Goal: Transaction & Acquisition: Purchase product/service

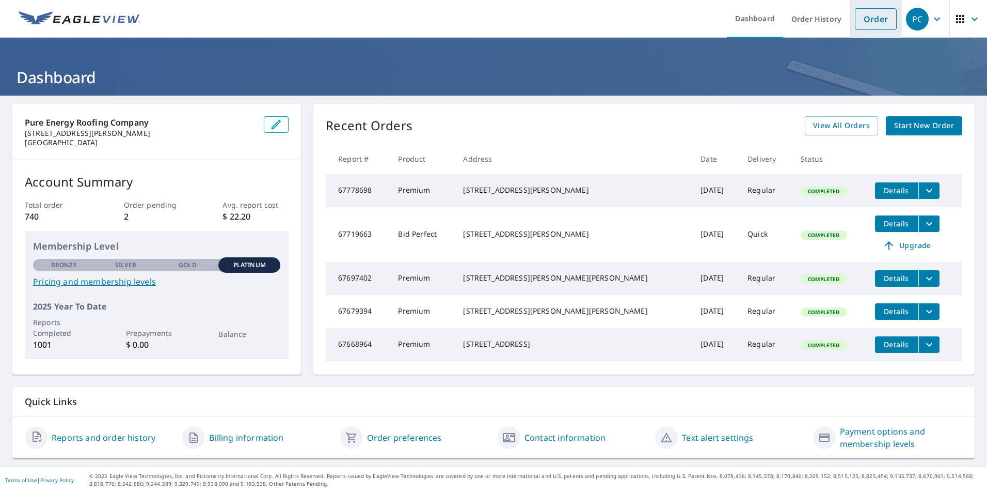
click at [864, 20] on link "Order" at bounding box center [876, 19] width 42 height 22
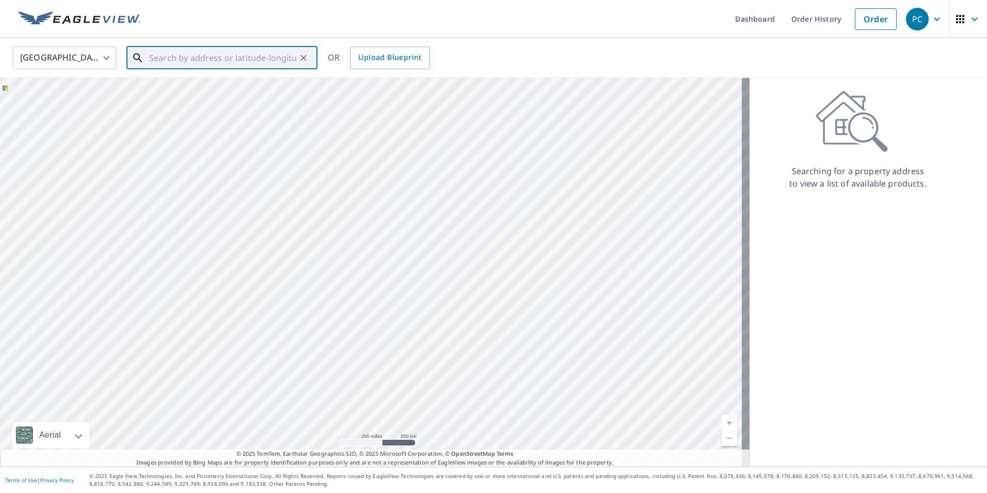
click at [214, 56] on input "text" at bounding box center [222, 57] width 147 height 29
click at [227, 95] on p "[GEOGRAPHIC_DATA]" at bounding box center [228, 99] width 162 height 10
type input "[STREET_ADDRESS][PERSON_NAME]"
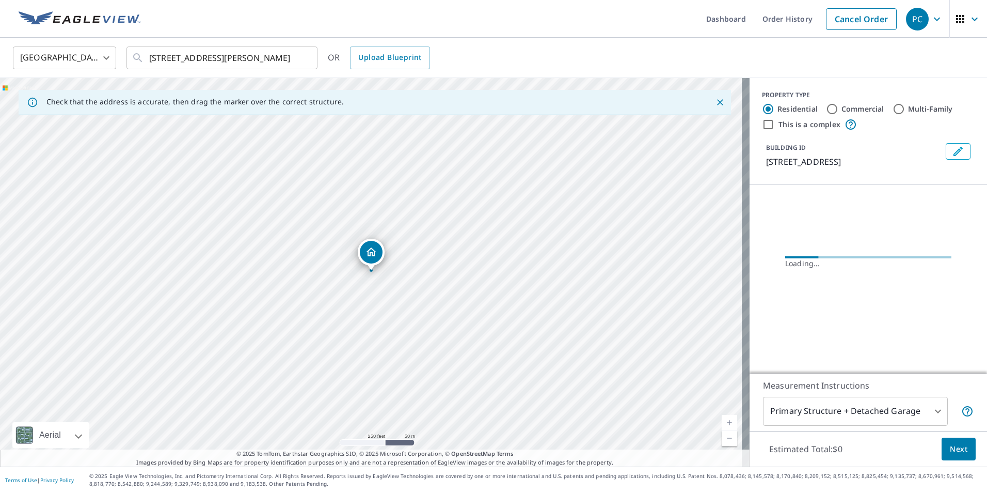
click at [952, 449] on span "Next" at bounding box center [959, 448] width 18 height 13
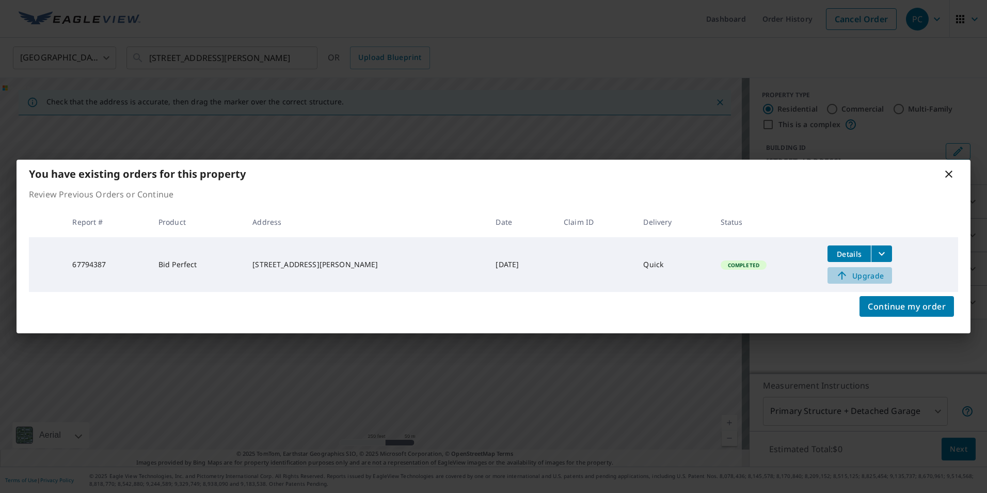
click at [842, 272] on span "Upgrade" at bounding box center [860, 275] width 52 height 12
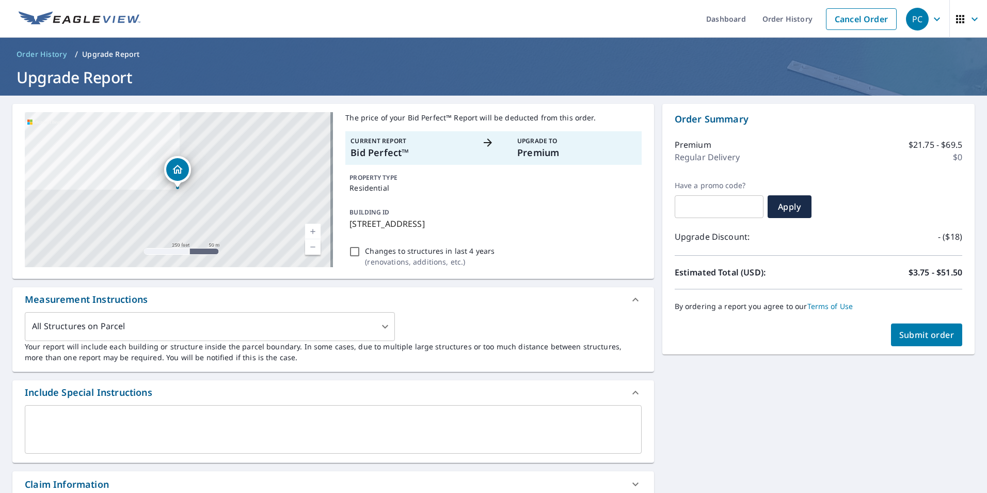
click at [902, 335] on span "Submit order" at bounding box center [926, 334] width 55 height 11
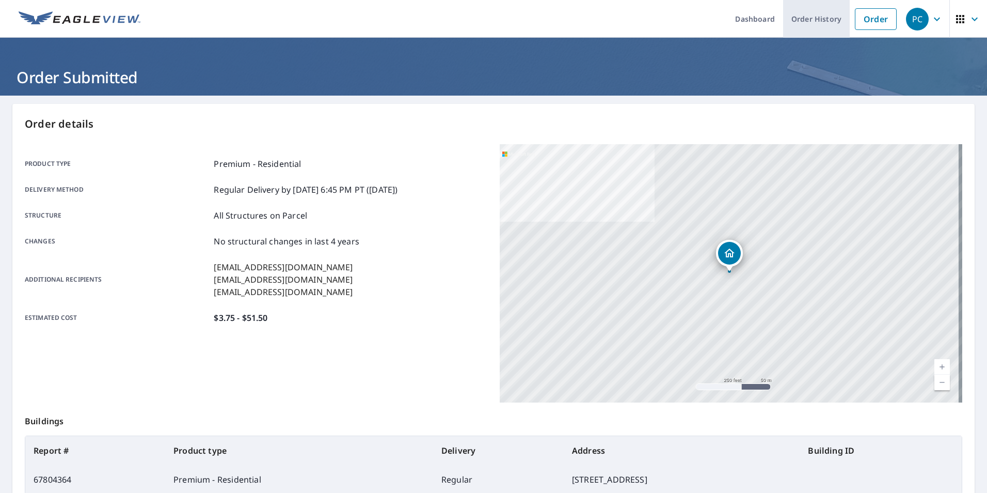
click at [796, 21] on link "Order History" at bounding box center [816, 19] width 67 height 38
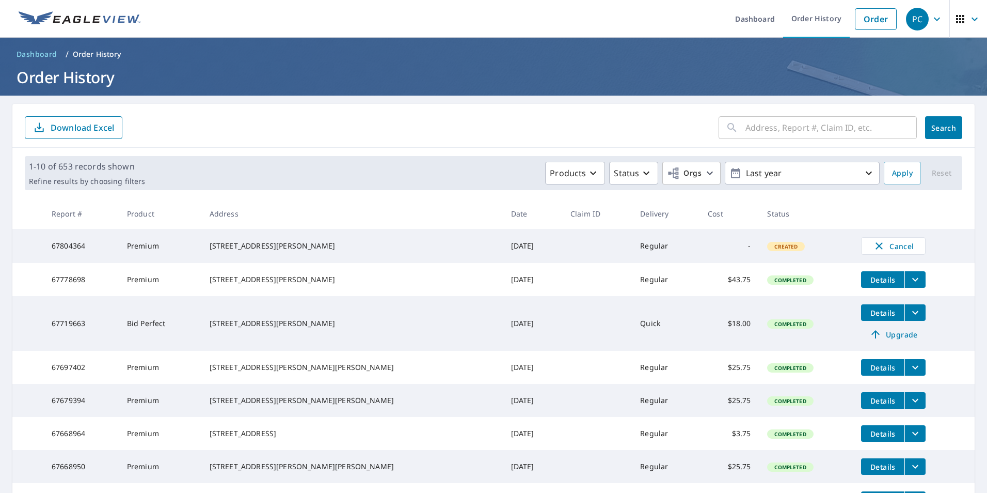
click at [909, 286] on icon "filesDropdownBtn-67778698" at bounding box center [915, 279] width 12 height 12
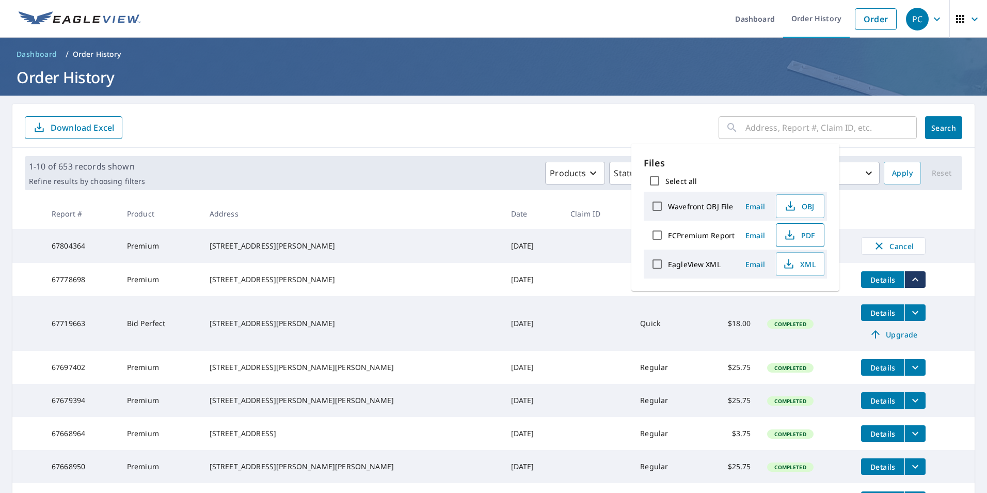
click at [800, 233] on span "PDF" at bounding box center [799, 235] width 33 height 12
click at [558, 126] on form "​ Search Download Excel" at bounding box center [494, 127] width 938 height 23
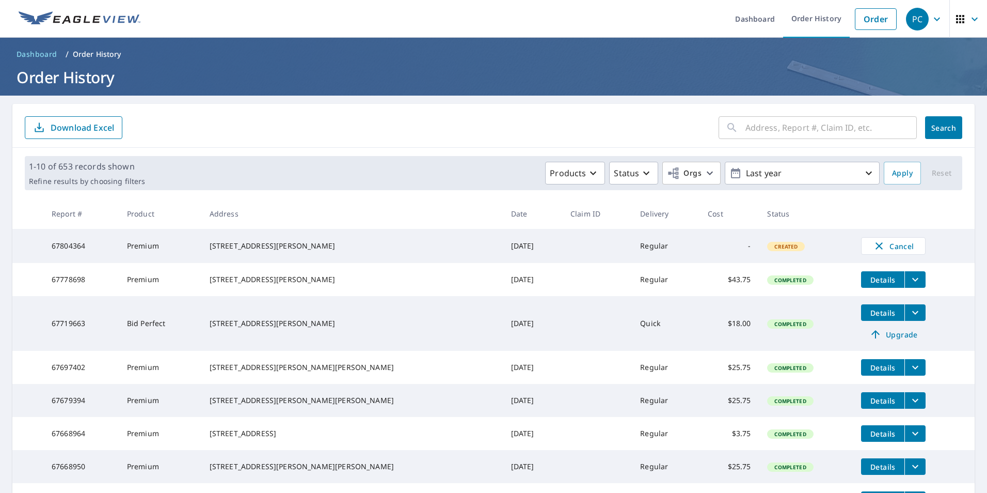
click at [443, 125] on form "​ Search Download Excel" at bounding box center [494, 127] width 938 height 23
click at [503, 286] on td "[DATE]" at bounding box center [532, 279] width 59 height 33
click at [11, 248] on main "​ Search Download Excel 1-10 of 653 records shown Refine results by choosing fi…" at bounding box center [493, 364] width 987 height 536
click at [362, 123] on form "​ Search Download Excel" at bounding box center [494, 127] width 938 height 23
